Goal: Information Seeking & Learning: Learn about a topic

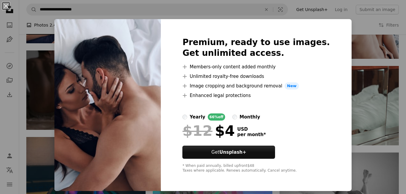
scroll to position [0, 178]
click at [376, 33] on div "An X shape Premium, ready to use images. Get unlimited access. A plus sign Memb…" at bounding box center [203, 97] width 406 height 194
click at [379, 33] on button "Filters Filters" at bounding box center [389, 25] width 20 height 19
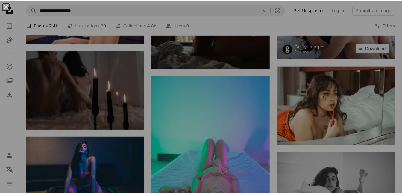
scroll to position [0, 174]
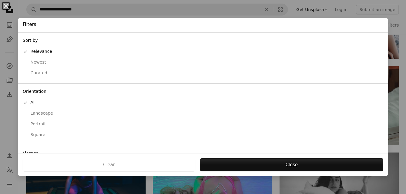
click at [401, 89] on html "**********" at bounding box center [203, 88] width 406 height 1196
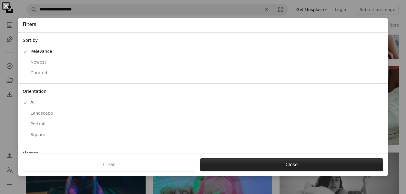
click at [326, 161] on button "Close" at bounding box center [291, 164] width 183 height 13
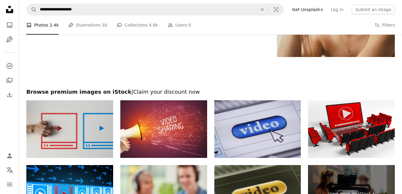
scroll to position [991, 0]
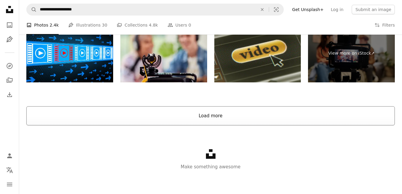
click at [303, 112] on button "Load more" at bounding box center [210, 115] width 368 height 19
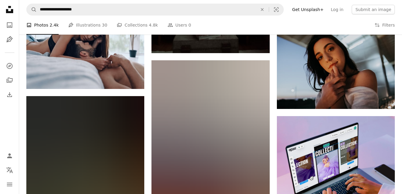
scroll to position [2181, 0]
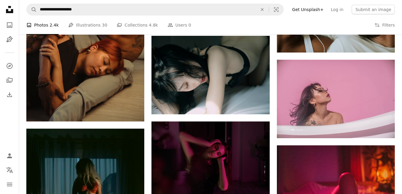
scroll to position [3882, 0]
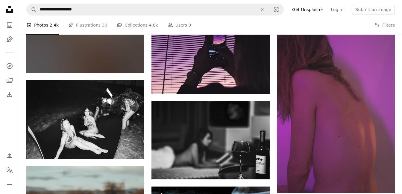
scroll to position [5242, 0]
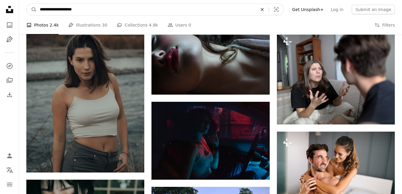
click at [263, 9] on icon "Find visuals sitewide" at bounding box center [261, 9] width 3 height 3
type input "**********"
click at [35, 10] on icon "A magnifying glass" at bounding box center [32, 10] width 10 height 6
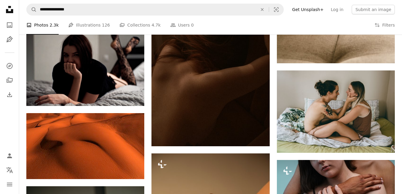
scroll to position [680, 0]
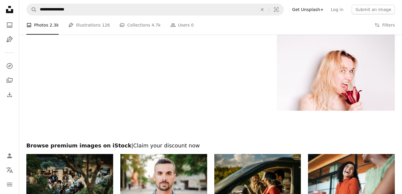
scroll to position [1065, 0]
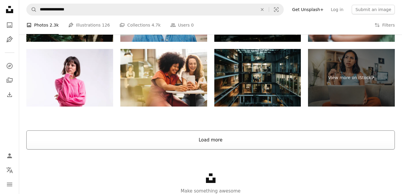
click at [316, 141] on button "Load more" at bounding box center [210, 140] width 368 height 19
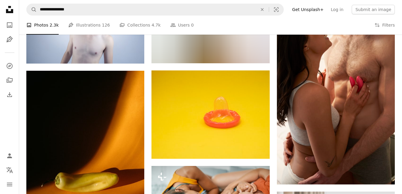
scroll to position [4296, 0]
